Goal: Task Accomplishment & Management: Use online tool/utility

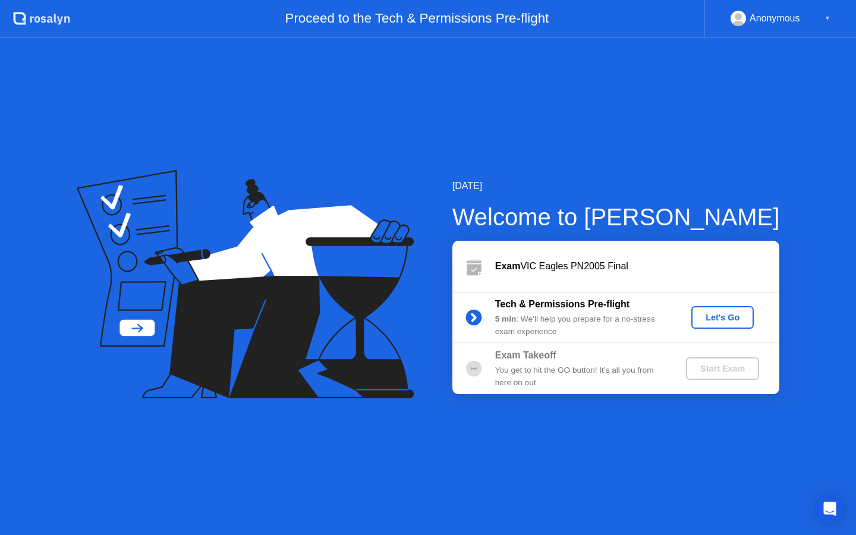
click at [707, 318] on div "Let's Go" at bounding box center [722, 318] width 53 height 10
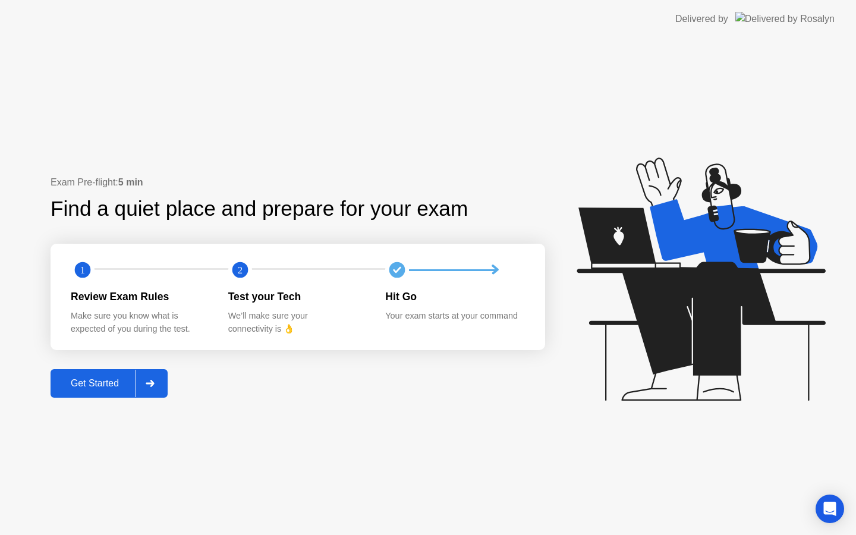
click at [101, 378] on div "Get Started" at bounding box center [94, 383] width 81 height 11
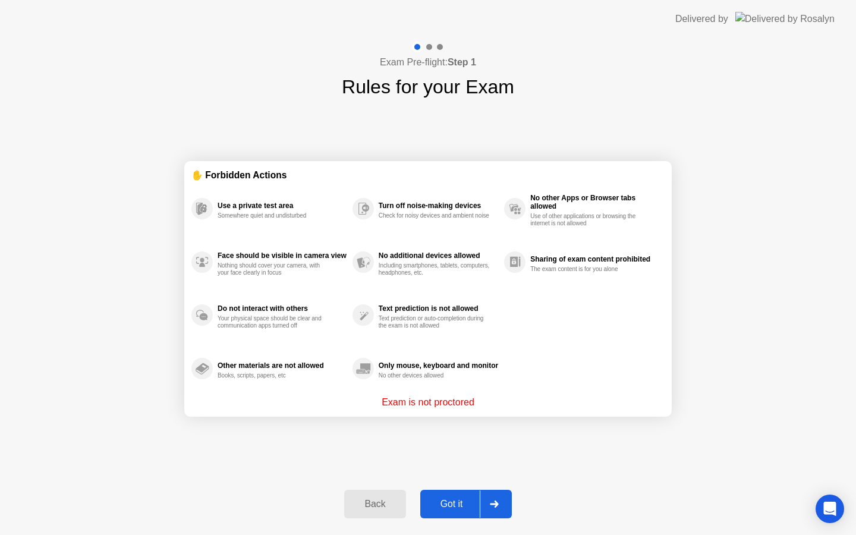
click at [453, 503] on div "Got it" at bounding box center [452, 504] width 56 height 11
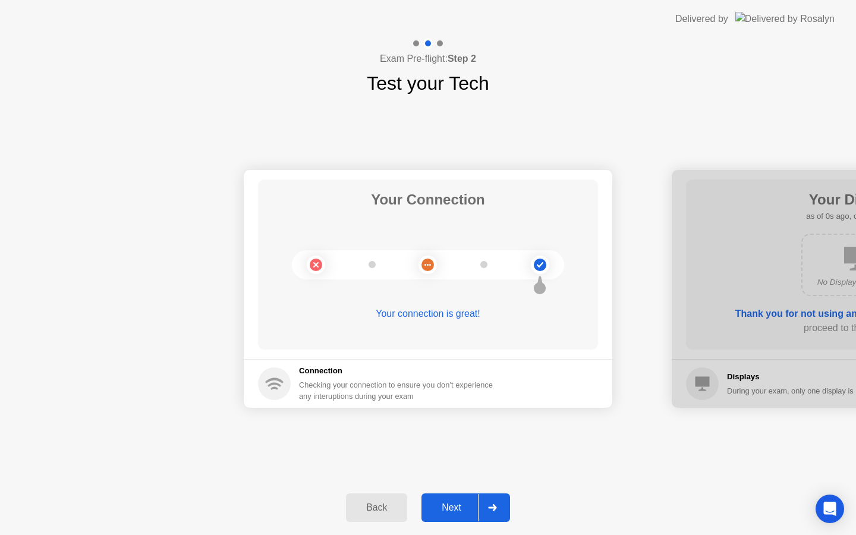
click at [453, 503] on div "Next" at bounding box center [451, 507] width 53 height 11
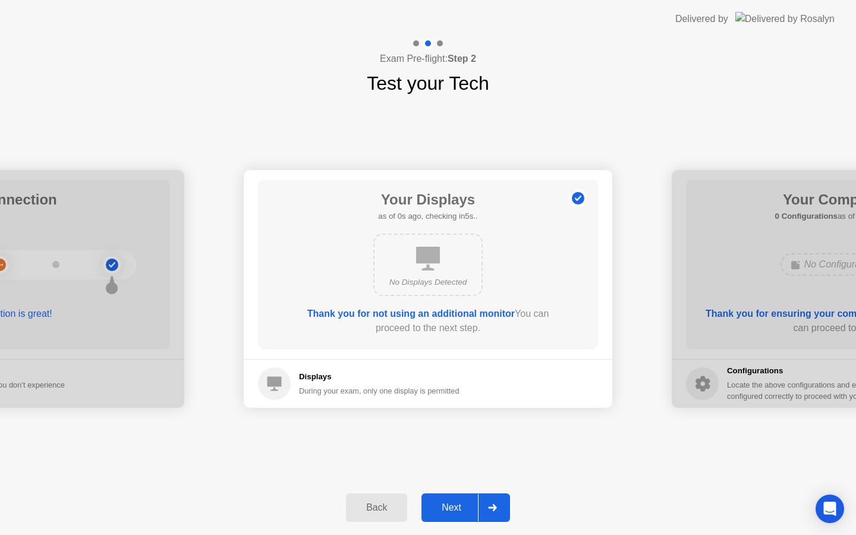
click at [453, 503] on div "Next" at bounding box center [451, 507] width 53 height 11
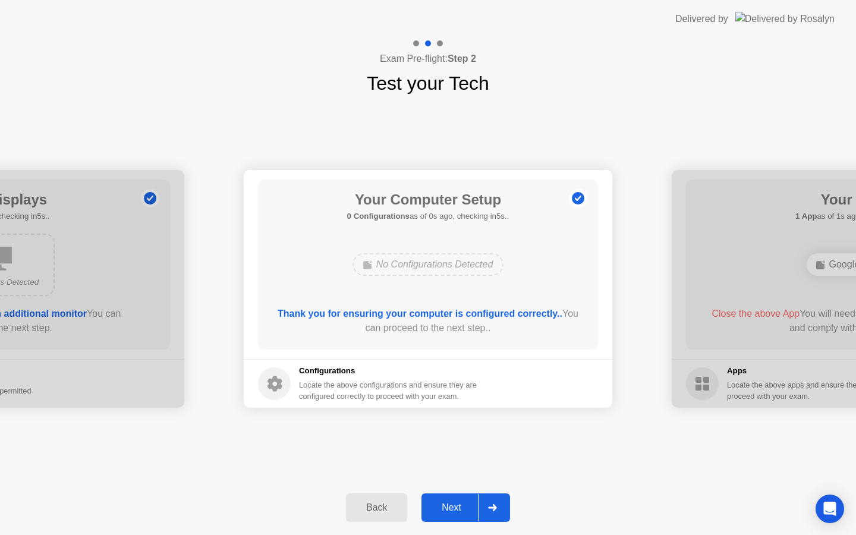
click at [453, 503] on div "Next" at bounding box center [451, 507] width 53 height 11
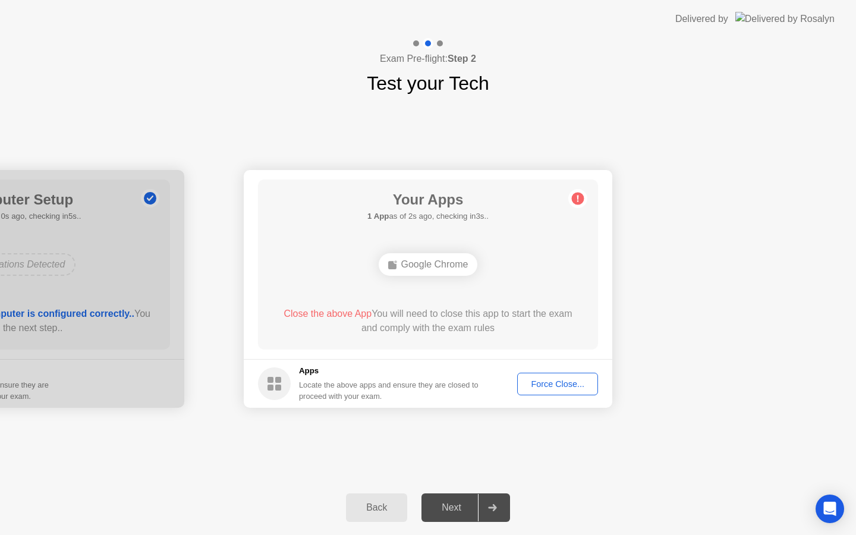
click at [539, 384] on div "Force Close..." at bounding box center [558, 384] width 73 height 10
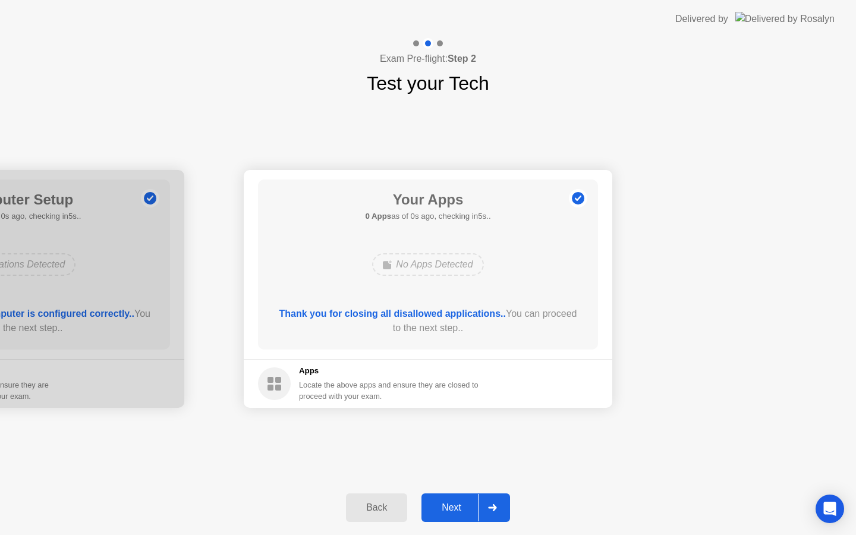
click at [453, 505] on div "Next" at bounding box center [451, 507] width 53 height 11
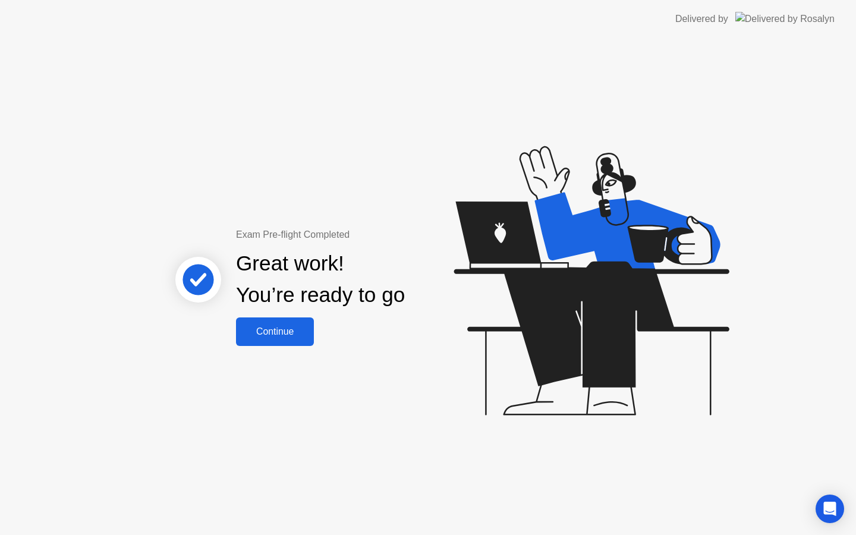
click at [275, 332] on div "Continue" at bounding box center [275, 331] width 71 height 11
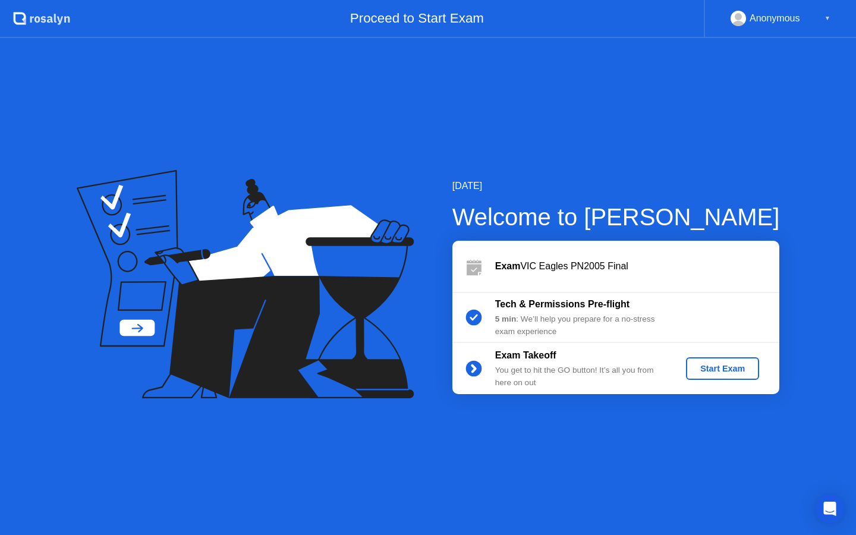
click at [704, 367] on div "Start Exam" at bounding box center [723, 369] width 64 height 10
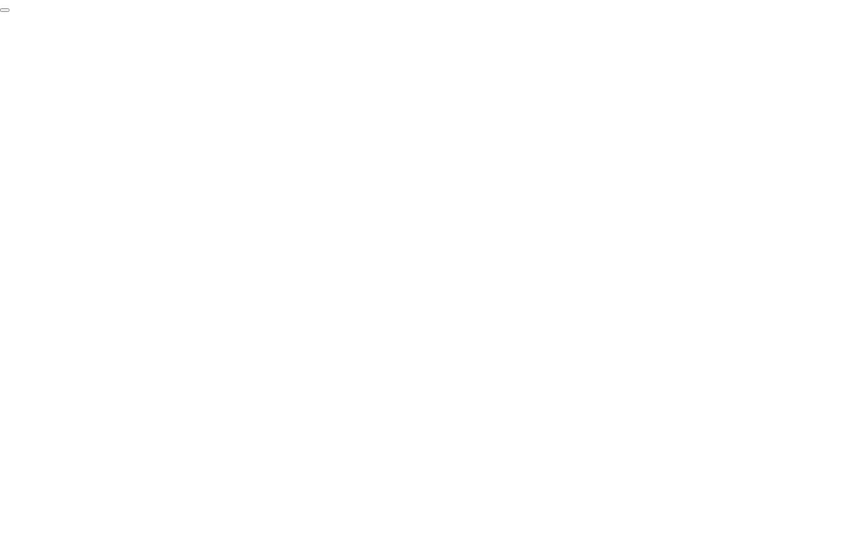
click div "End Proctoring Session"
